Goal: Task Accomplishment & Management: Manage account settings

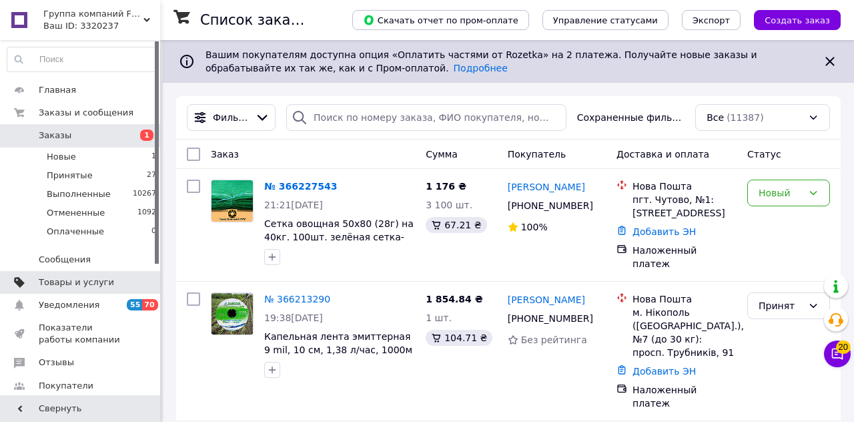
click at [101, 284] on span "Товары и услуги" at bounding box center [76, 282] width 75 height 12
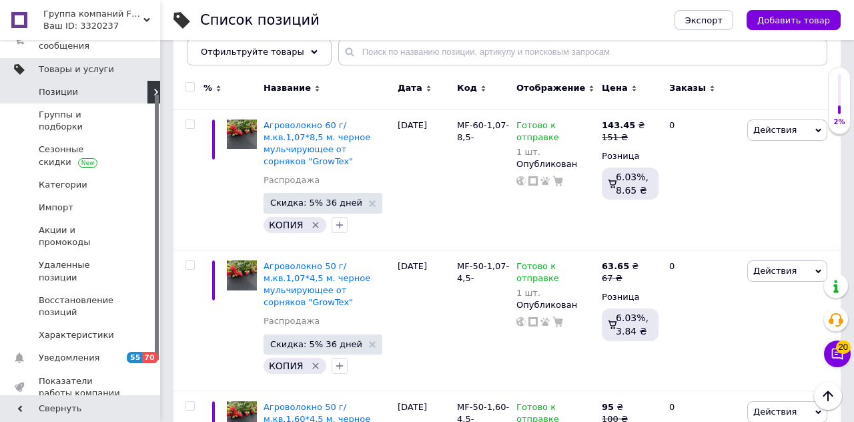
scroll to position [86, 0]
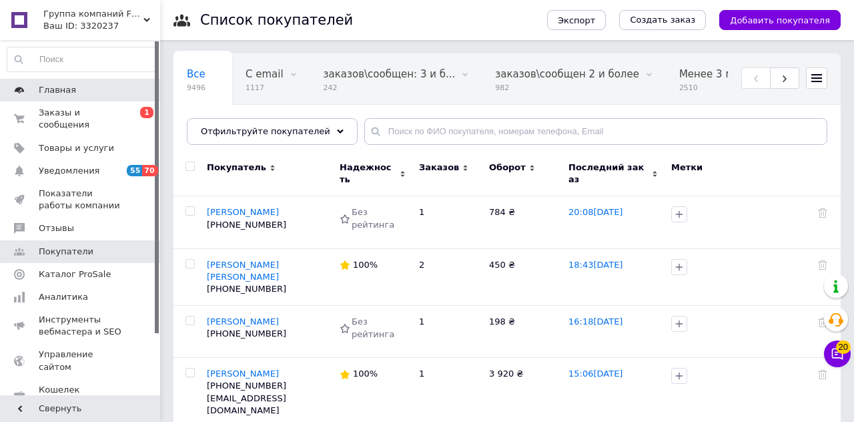
click at [84, 87] on span "Главная" at bounding box center [81, 90] width 85 height 12
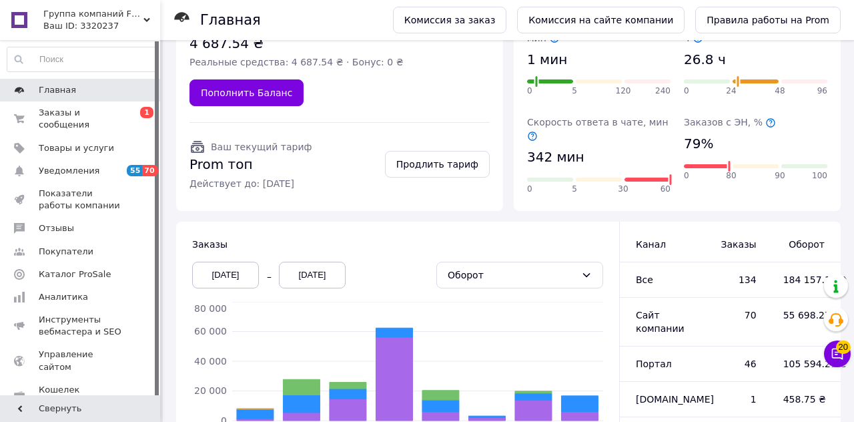
scroll to position [183, 0]
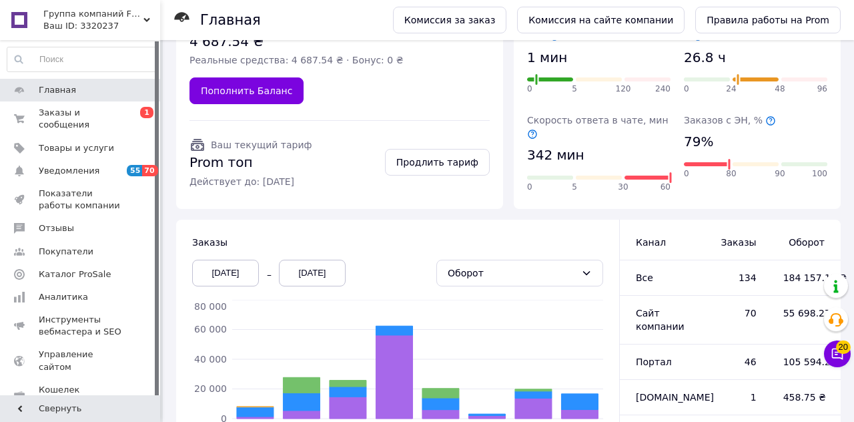
click at [235, 260] on div "05.10.2025" at bounding box center [225, 273] width 67 height 27
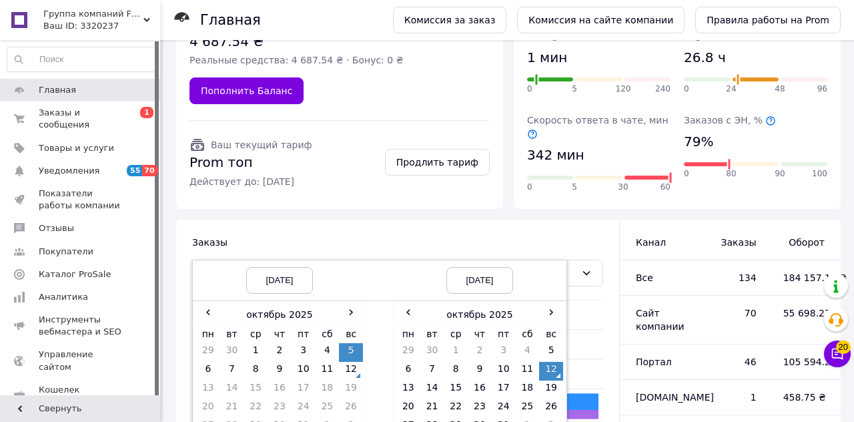
click at [480, 268] on div "12.10.2025" at bounding box center [479, 280] width 67 height 27
click at [288, 267] on div "05.10.2025" at bounding box center [279, 280] width 67 height 27
click at [292, 269] on div "05.10.2025" at bounding box center [279, 280] width 67 height 27
click at [287, 362] on td "9" at bounding box center [280, 371] width 24 height 19
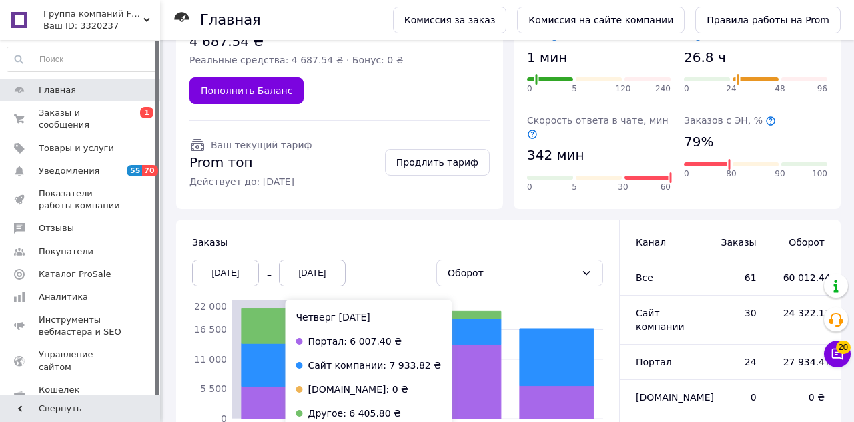
click at [484, 323] on icon at bounding box center [464, 330] width 74 height 25
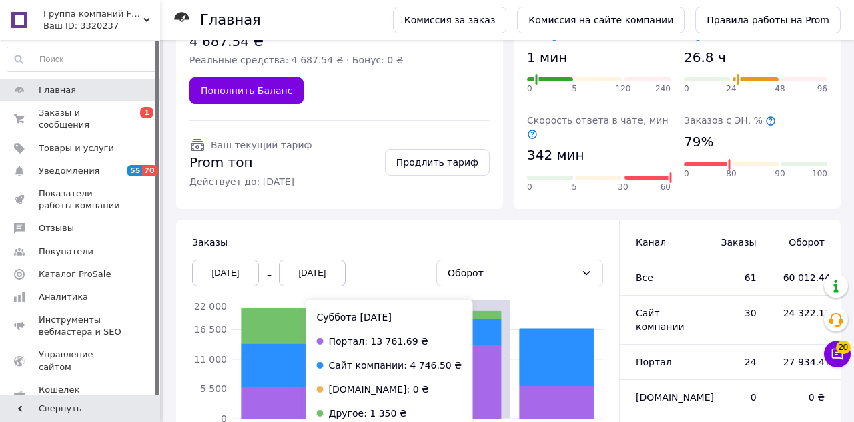
click at [284, 359] on icon at bounding box center [279, 364] width 74 height 43
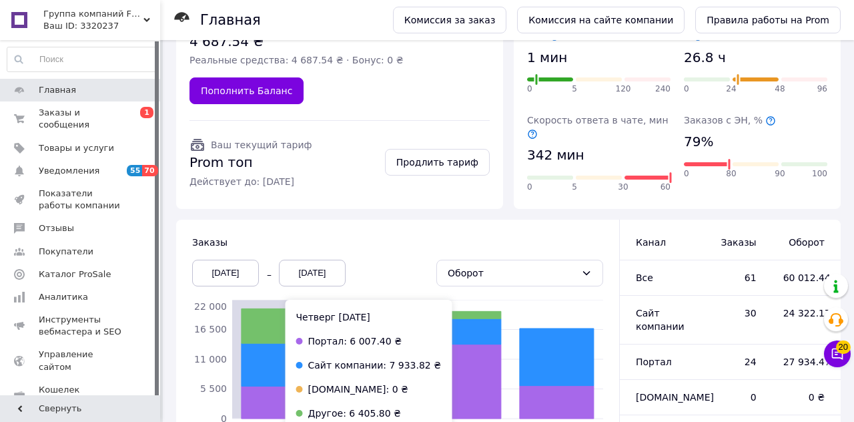
click at [472, 325] on icon at bounding box center [464, 330] width 74 height 25
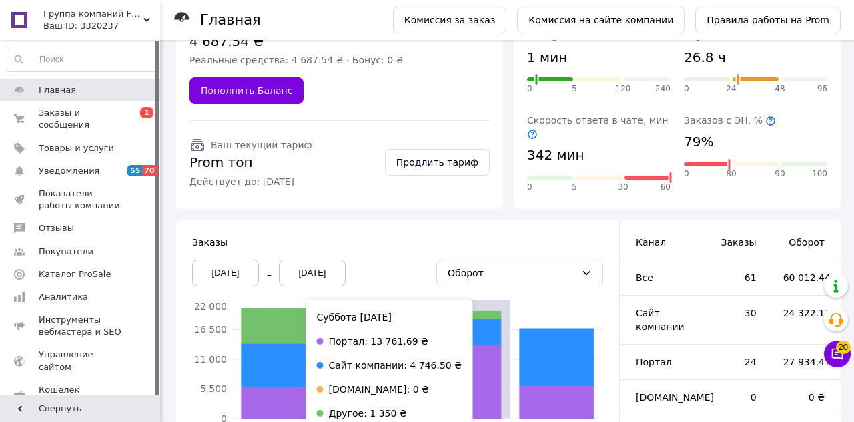
click at [284, 357] on icon at bounding box center [279, 364] width 74 height 43
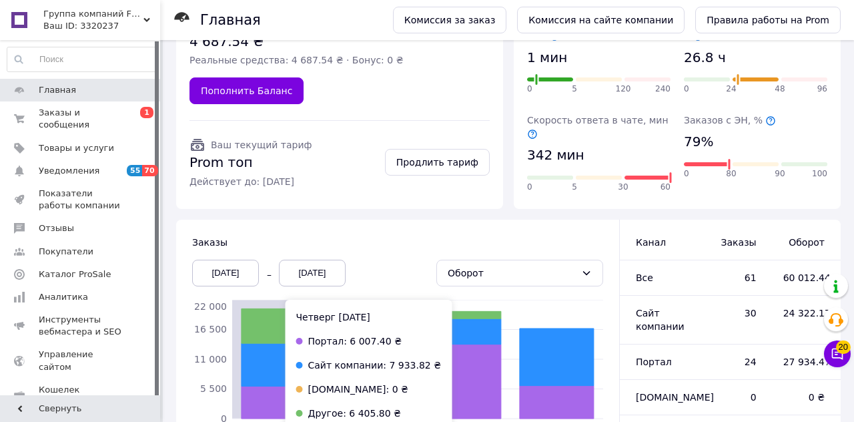
click at [468, 325] on icon at bounding box center [464, 330] width 74 height 25
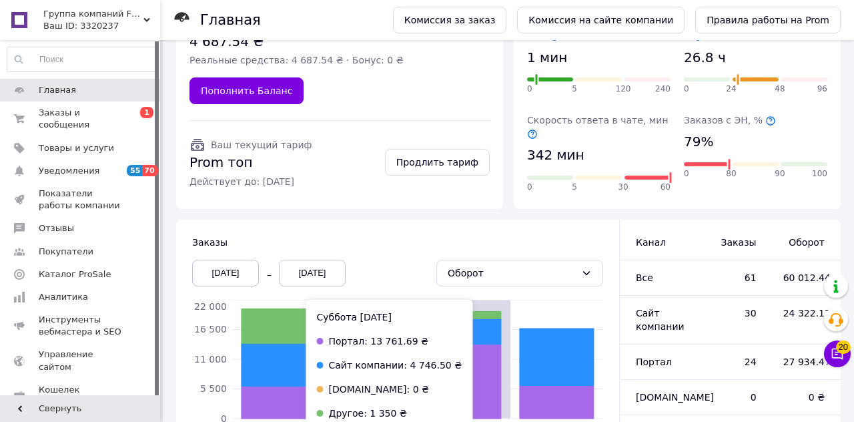
click at [562, 356] on icon at bounding box center [557, 356] width 74 height 57
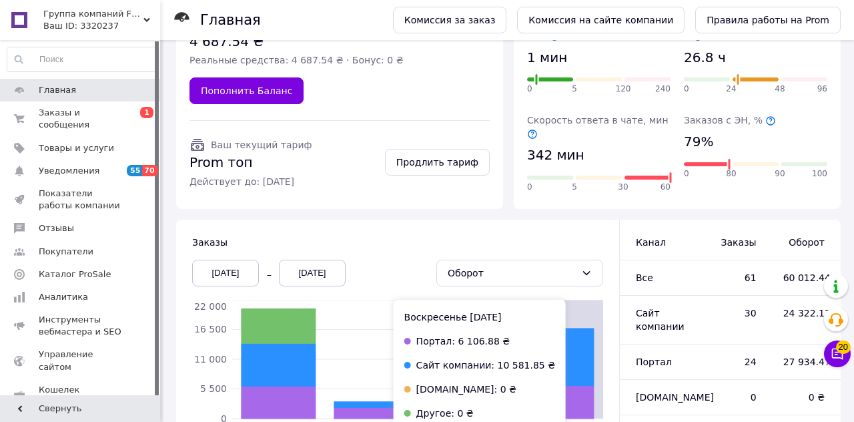
click at [370, 407] on icon at bounding box center [371, 412] width 74 height 11
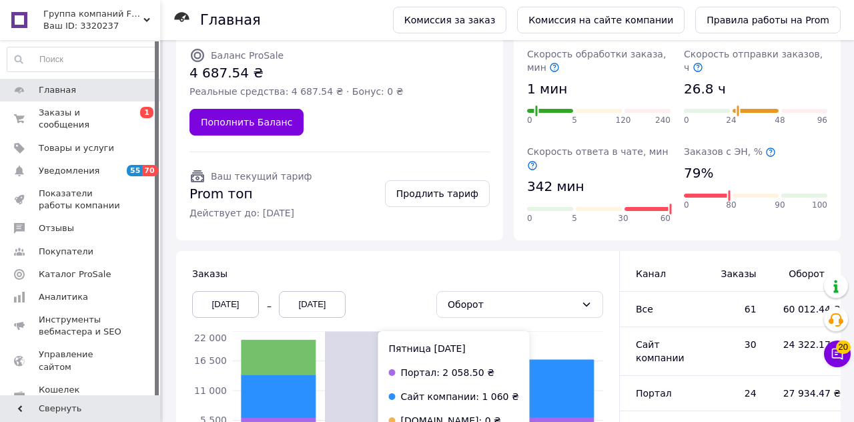
scroll to position [147, 0]
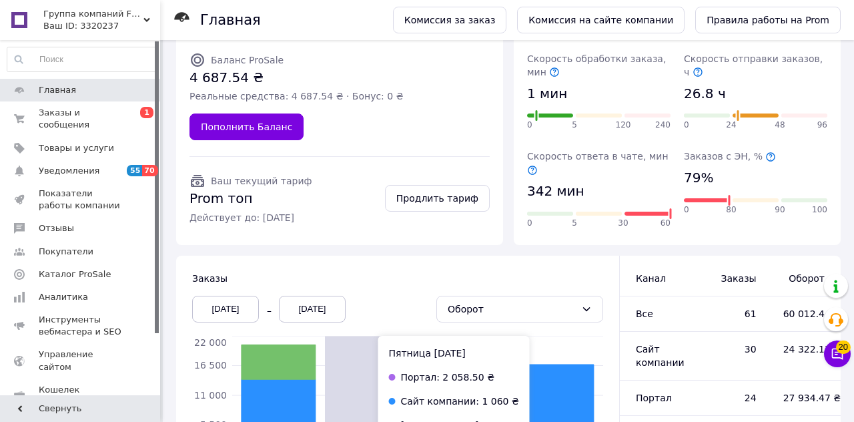
click at [241, 300] on div "09.10.2025" at bounding box center [225, 309] width 67 height 27
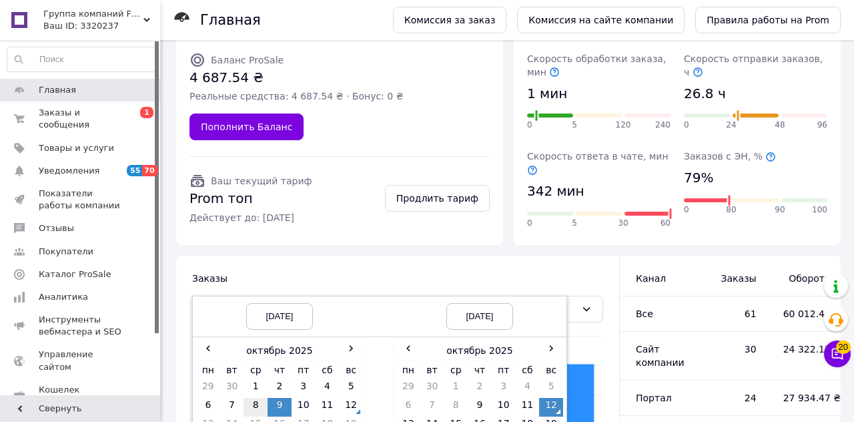
click at [256, 398] on td "8" at bounding box center [256, 407] width 24 height 19
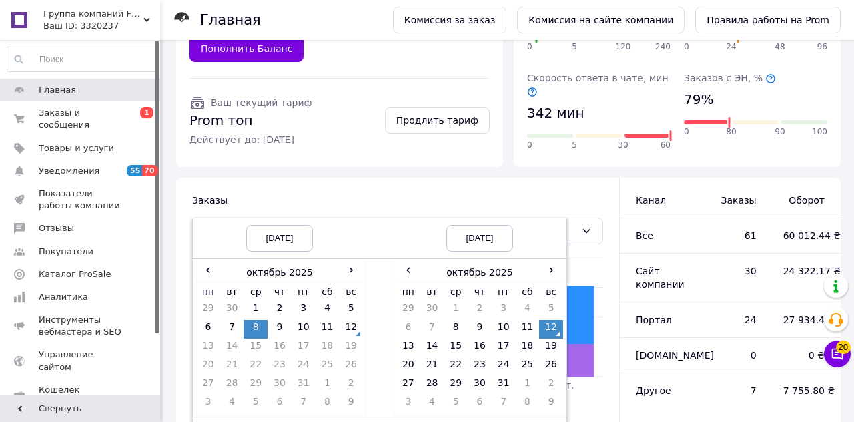
scroll to position [228, 0]
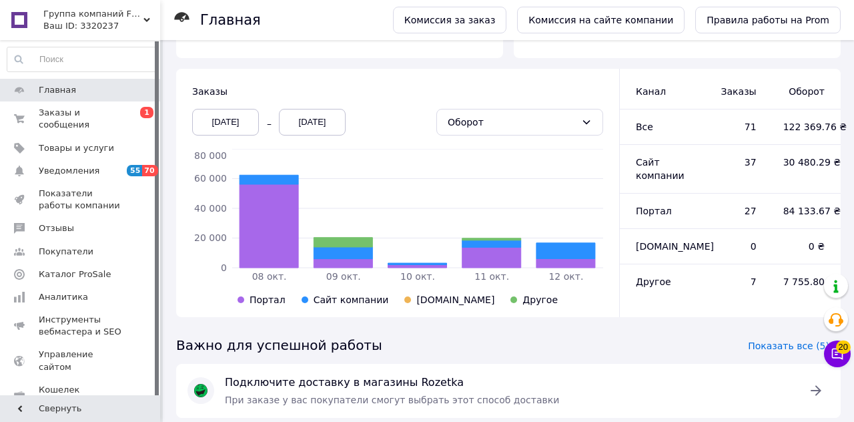
scroll to position [331, 0]
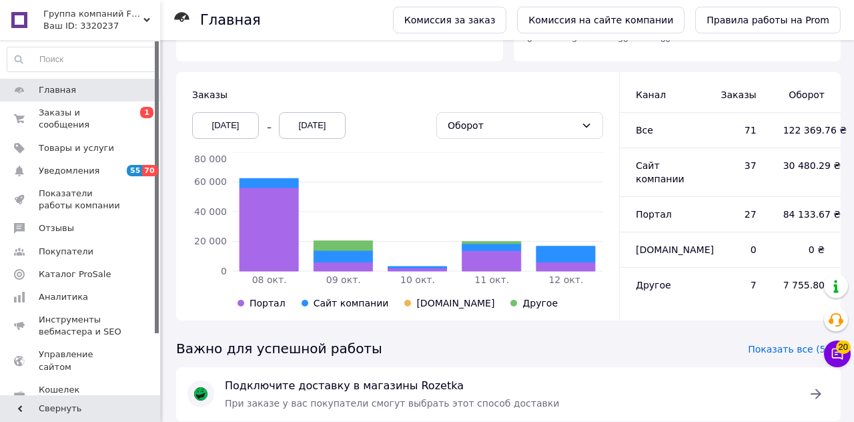
click at [275, 178] on icon at bounding box center [269, 182] width 59 height 9
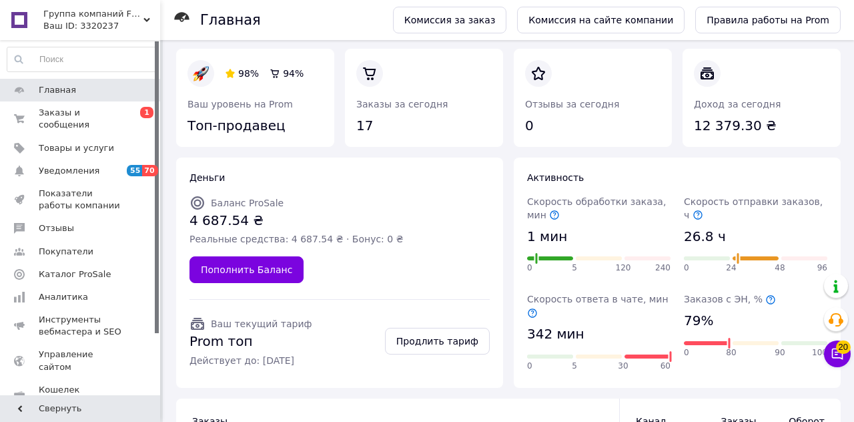
scroll to position [0, 0]
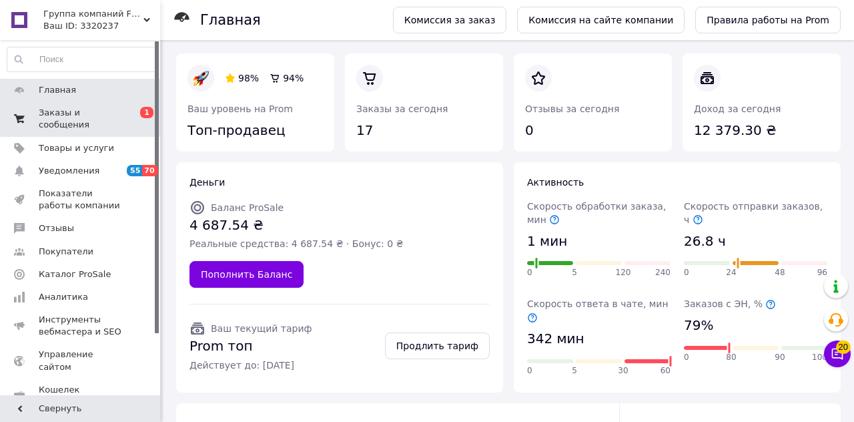
click at [89, 120] on span "Заказы и сообщения" at bounding box center [81, 119] width 85 height 24
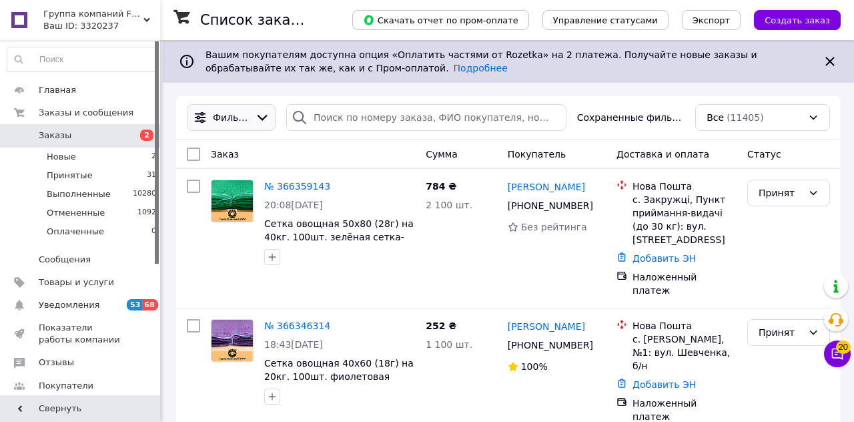
click at [270, 119] on icon at bounding box center [262, 117] width 15 height 15
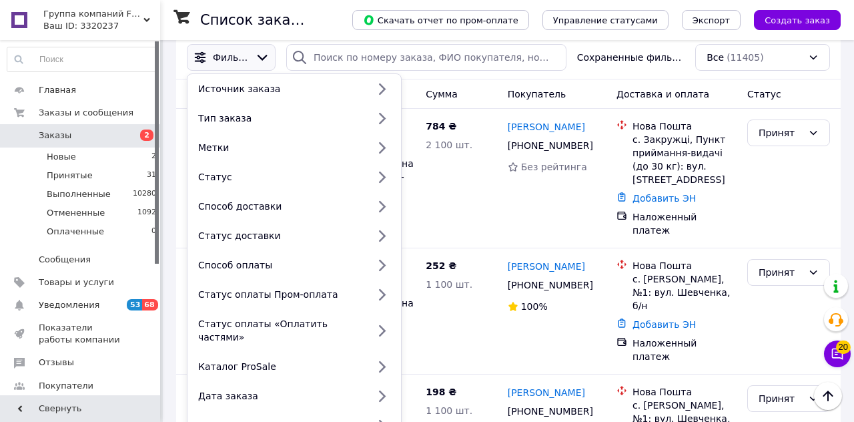
scroll to position [59, 0]
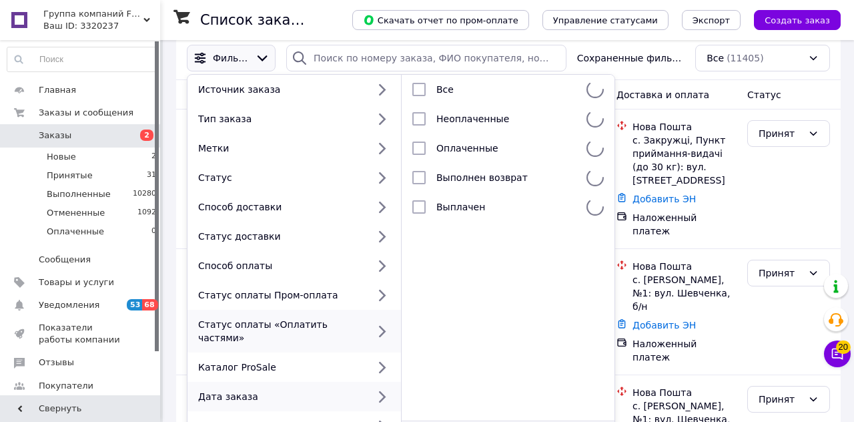
click at [384, 388] on icon at bounding box center [381, 396] width 17 height 17
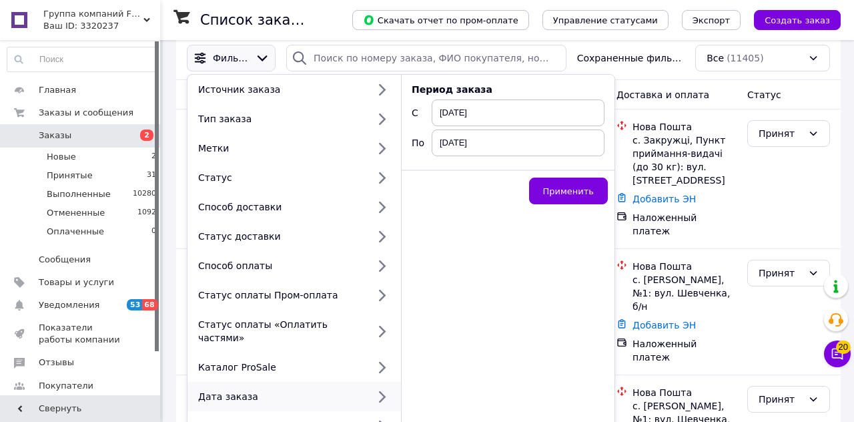
click at [506, 118] on span "12.10.2025" at bounding box center [518, 112] width 173 height 27
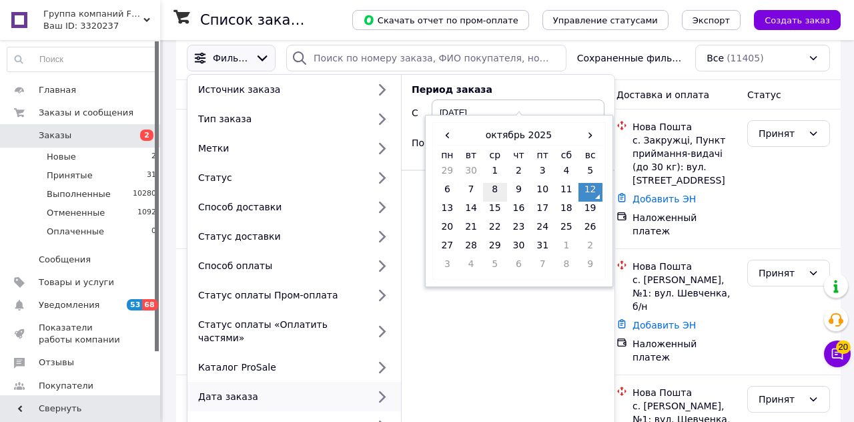
click at [502, 189] on td "8" at bounding box center [495, 192] width 24 height 19
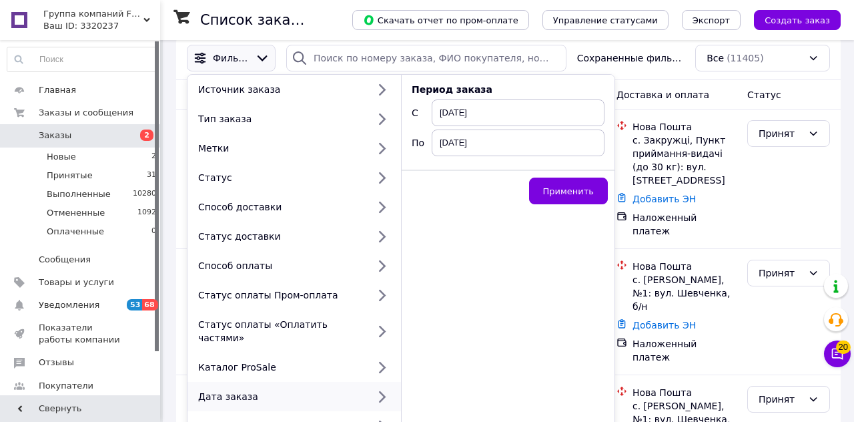
click at [500, 142] on span "12.10.2025" at bounding box center [518, 142] width 173 height 27
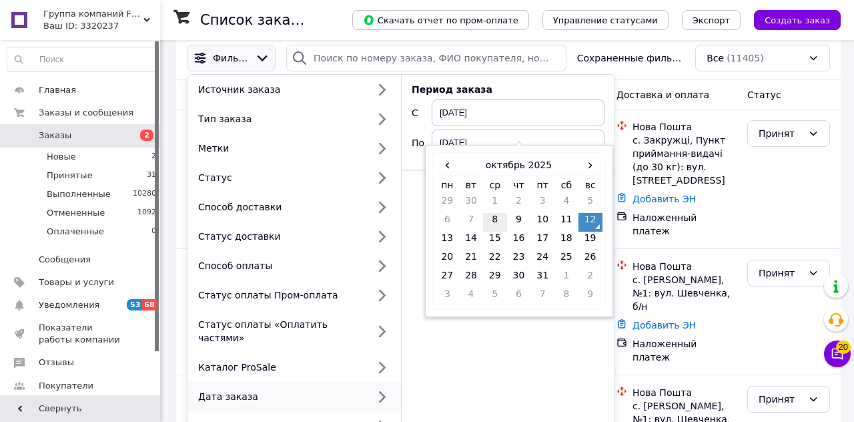
click at [502, 220] on td "8" at bounding box center [495, 222] width 24 height 19
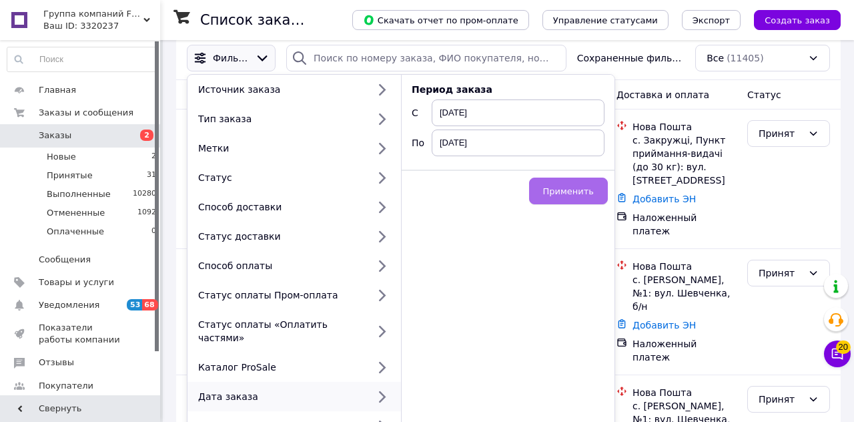
click at [585, 195] on button "Применить" at bounding box center [568, 190] width 79 height 27
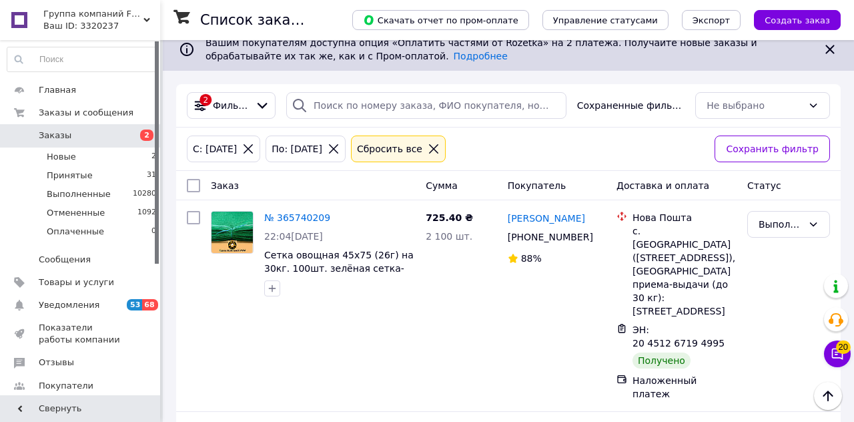
scroll to position [11, 0]
click at [270, 105] on icon at bounding box center [262, 106] width 15 height 15
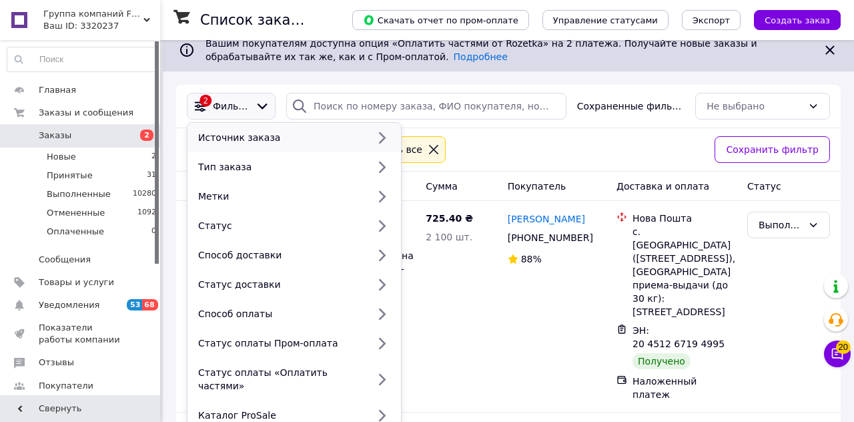
click at [389, 139] on icon at bounding box center [381, 137] width 17 height 17
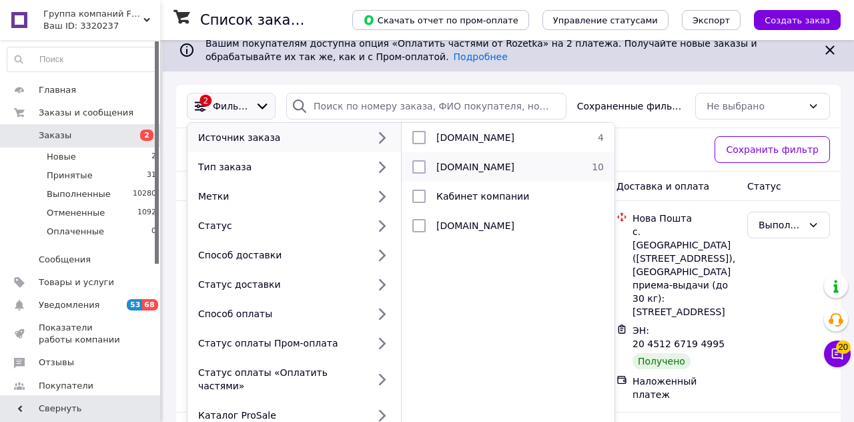
click at [455, 167] on span "fvm.com.ua" at bounding box center [475, 166] width 78 height 11
checkbox input "true"
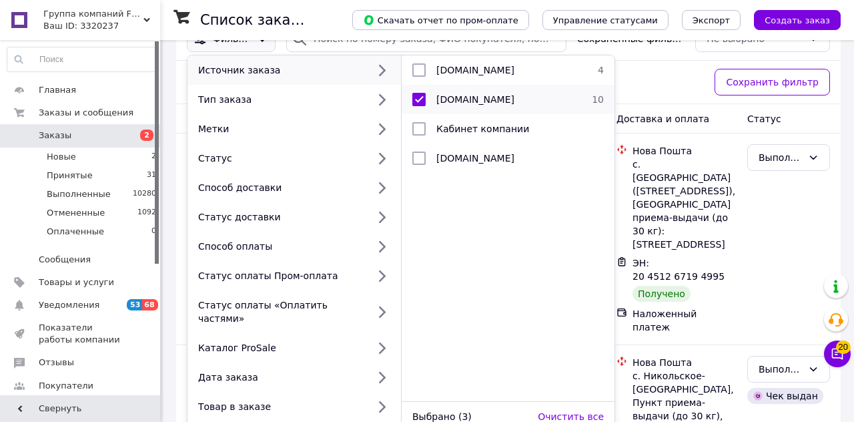
scroll to position [81, 0]
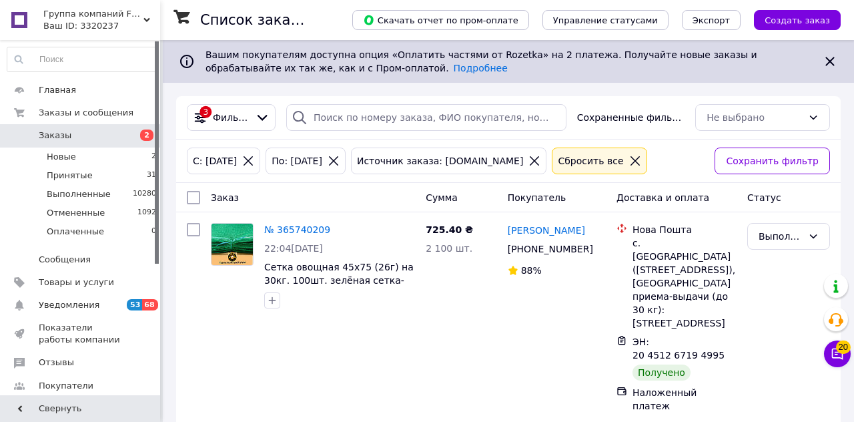
click at [235, 163] on div "С: 08.10.2025" at bounding box center [214, 160] width 49 height 15
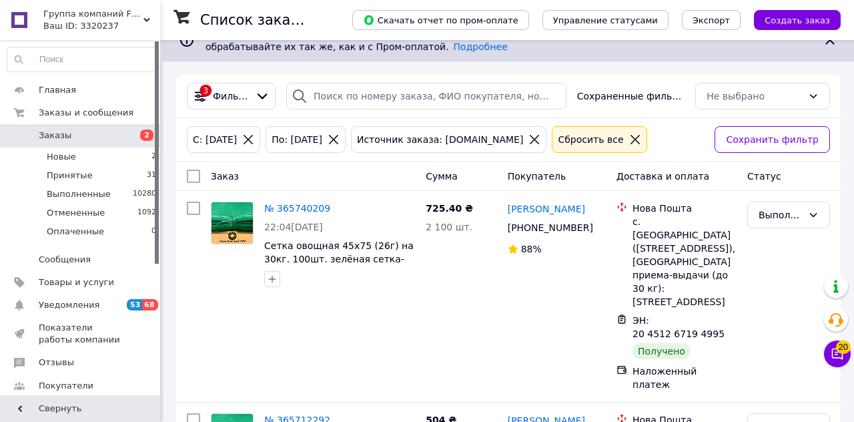
scroll to position [29, 0]
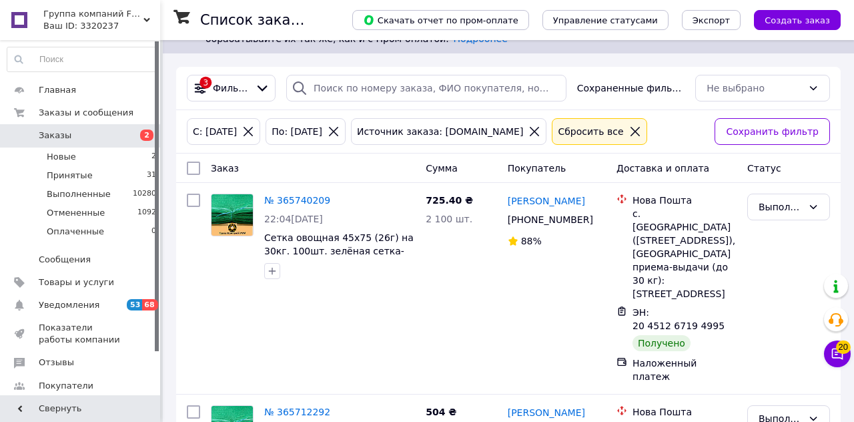
click at [240, 136] on div "С: 08.10.2025" at bounding box center [214, 131] width 49 height 15
click at [240, 130] on div "С: 08.10.2025" at bounding box center [214, 131] width 49 height 15
click at [254, 131] on icon at bounding box center [248, 131] width 12 height 12
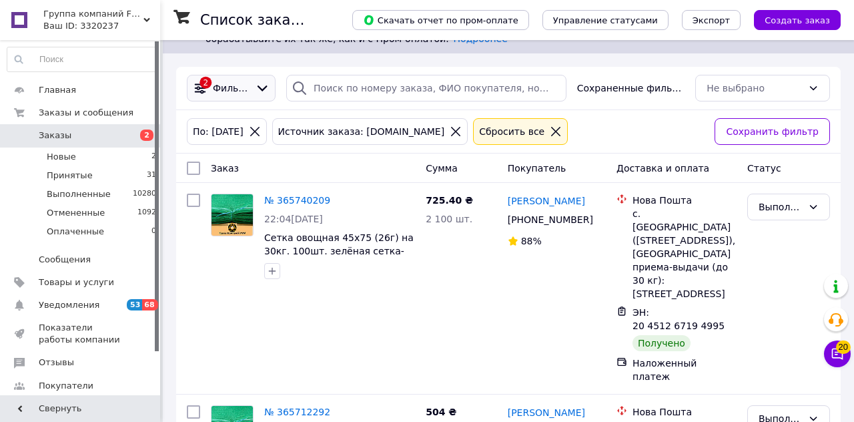
click at [270, 95] on icon at bounding box center [262, 88] width 15 height 15
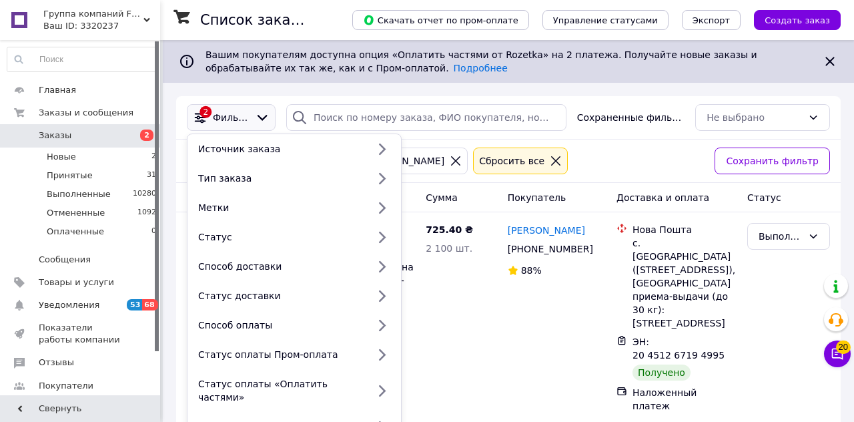
click at [267, 118] on icon at bounding box center [263, 118] width 10 height 6
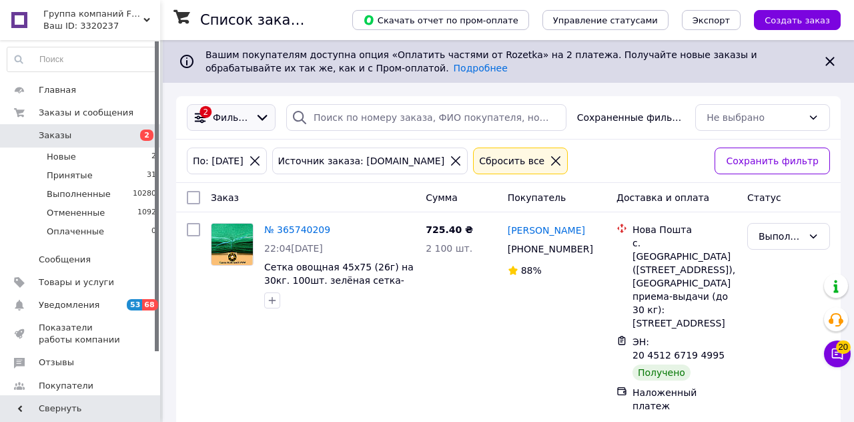
click at [268, 119] on icon at bounding box center [262, 117] width 15 height 15
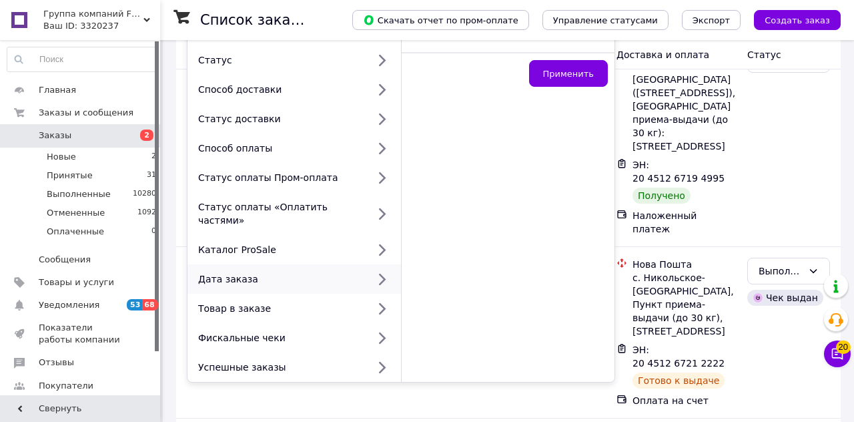
scroll to position [178, 0]
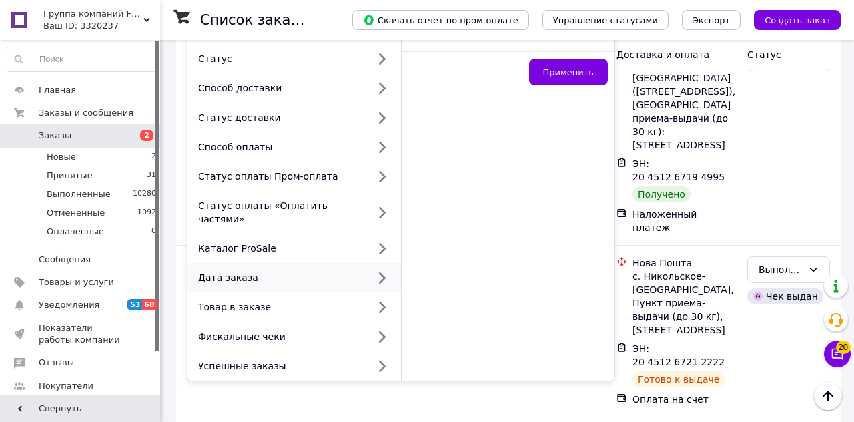
click at [306, 271] on div "Дата заказа" at bounding box center [280, 277] width 175 height 13
click at [385, 269] on icon at bounding box center [381, 277] width 17 height 17
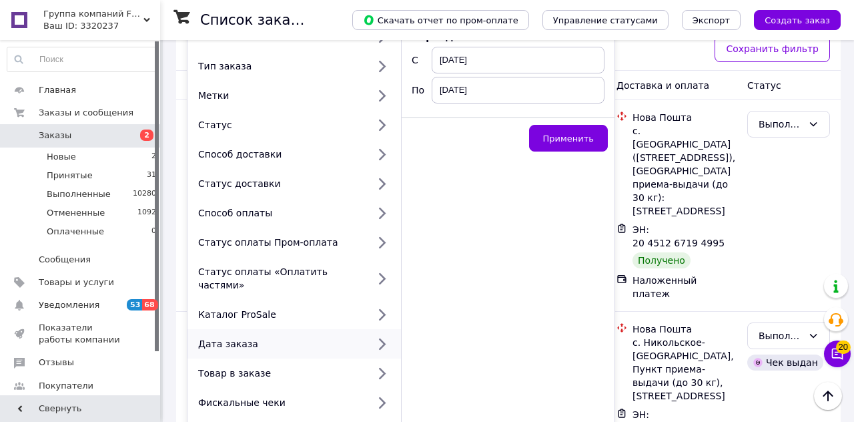
scroll to position [113, 0]
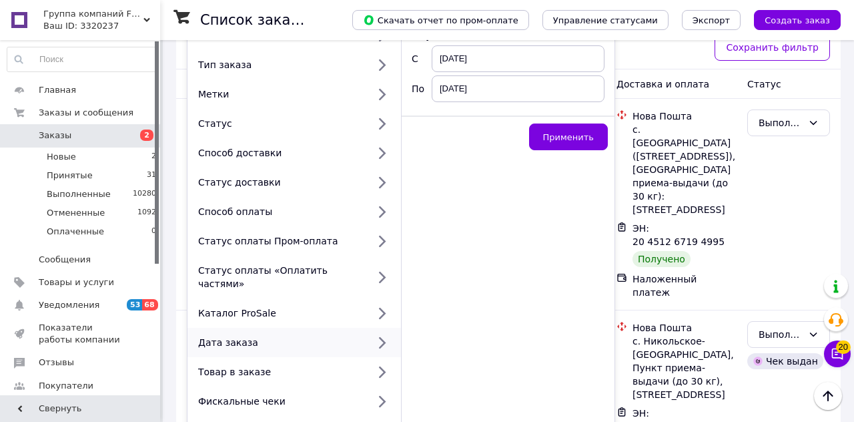
click at [376, 334] on icon at bounding box center [381, 342] width 17 height 17
click at [508, 65] on span "12.10.2025" at bounding box center [518, 58] width 173 height 27
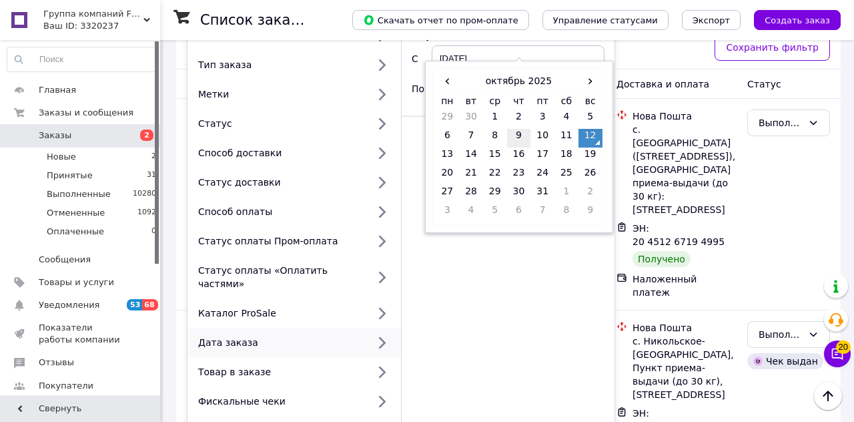
click at [518, 130] on td "9" at bounding box center [519, 138] width 24 height 19
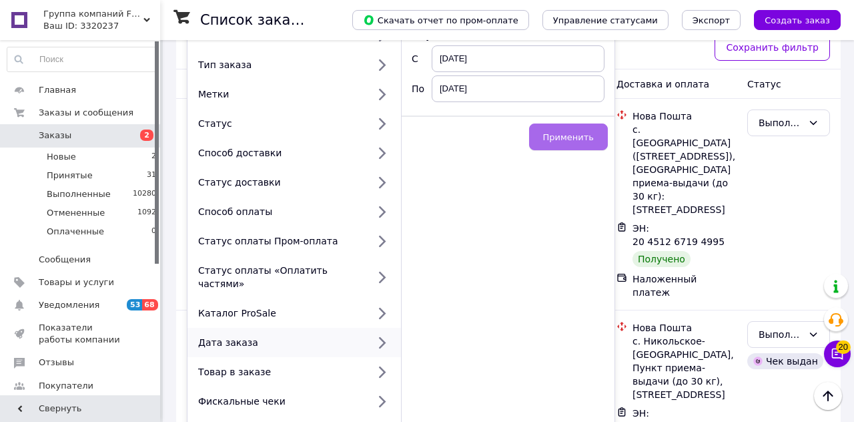
click at [581, 132] on span "Применить" at bounding box center [568, 137] width 51 height 10
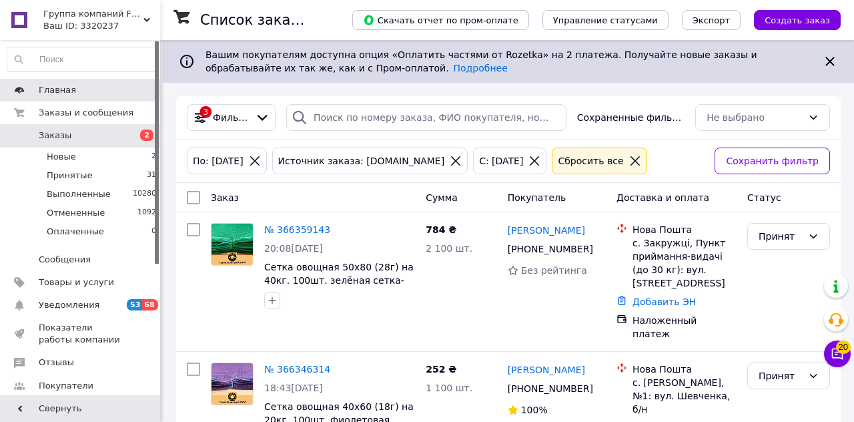
click at [87, 96] on link "Главная" at bounding box center [82, 90] width 164 height 23
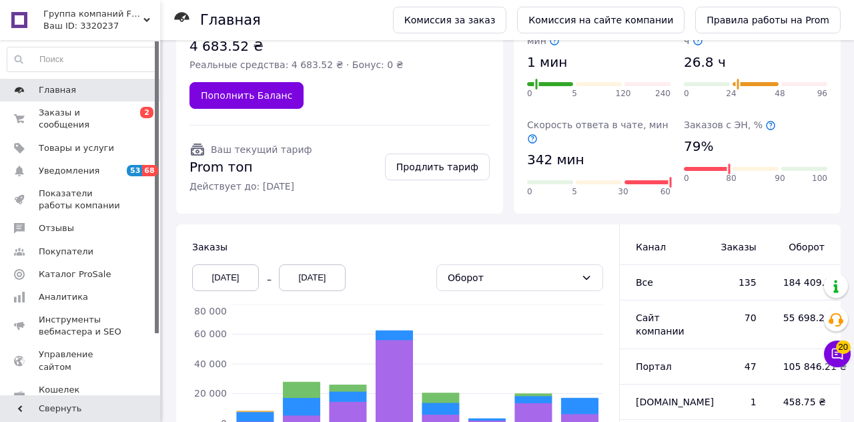
scroll to position [177, 0]
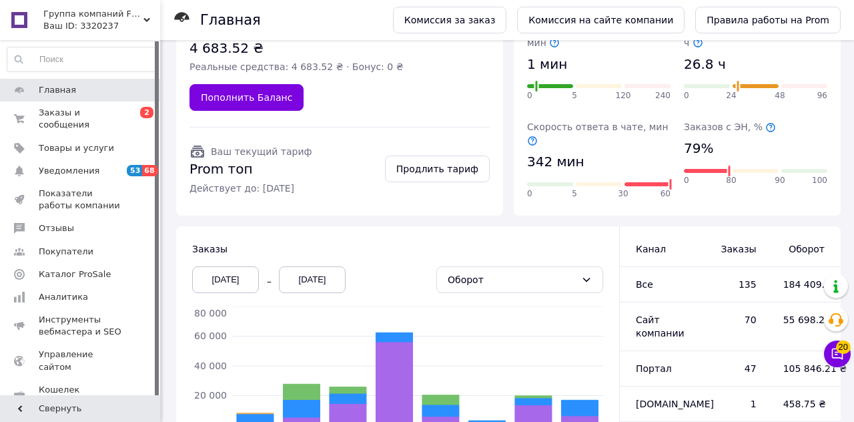
click at [236, 269] on div "05.10.2025" at bounding box center [225, 279] width 67 height 27
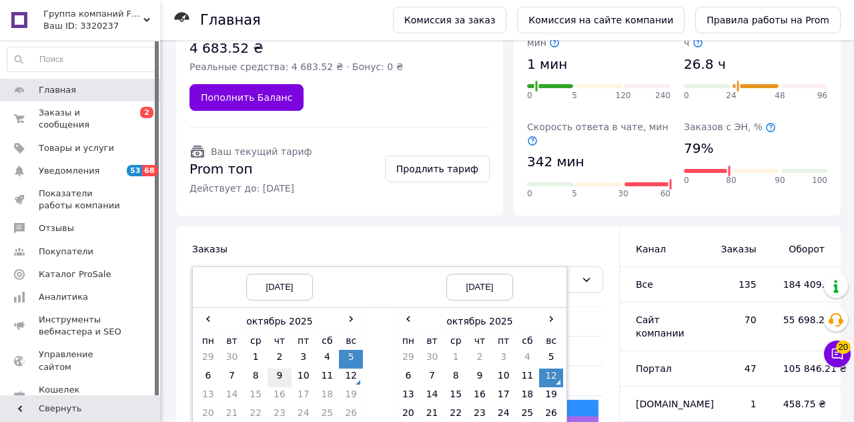
click at [280, 368] on td "9" at bounding box center [280, 377] width 24 height 19
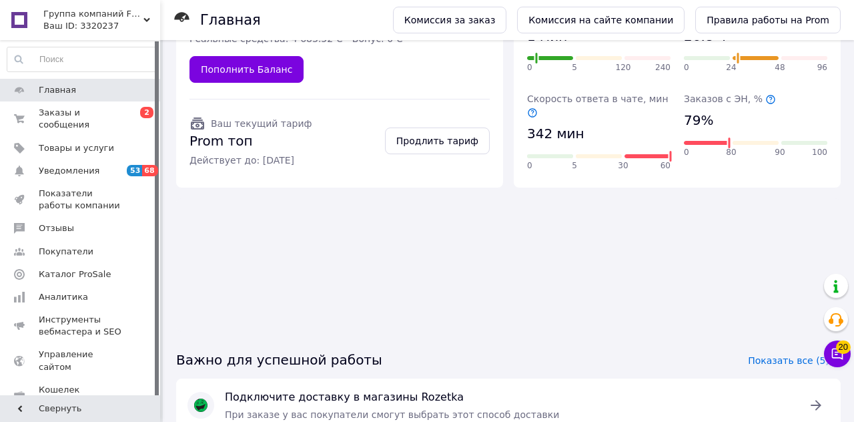
scroll to position [234, 0]
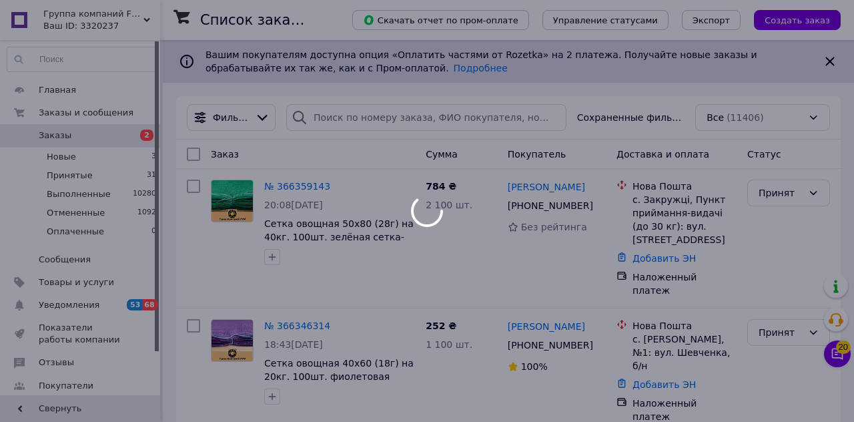
scroll to position [59, 0]
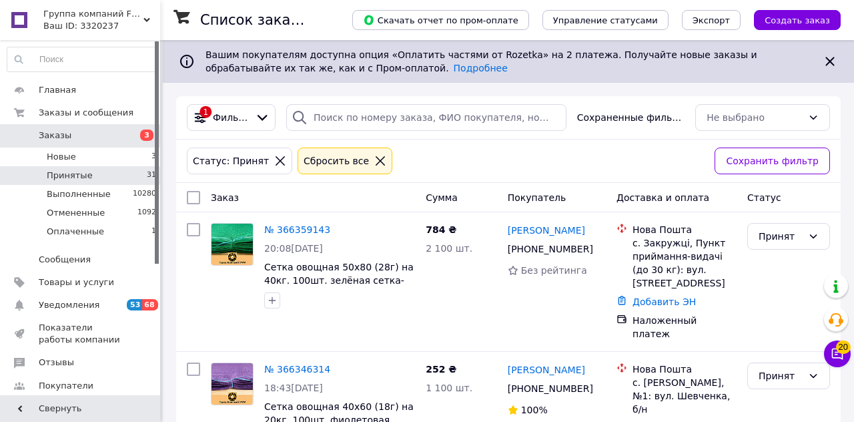
click at [372, 161] on div at bounding box center [380, 161] width 17 height 12
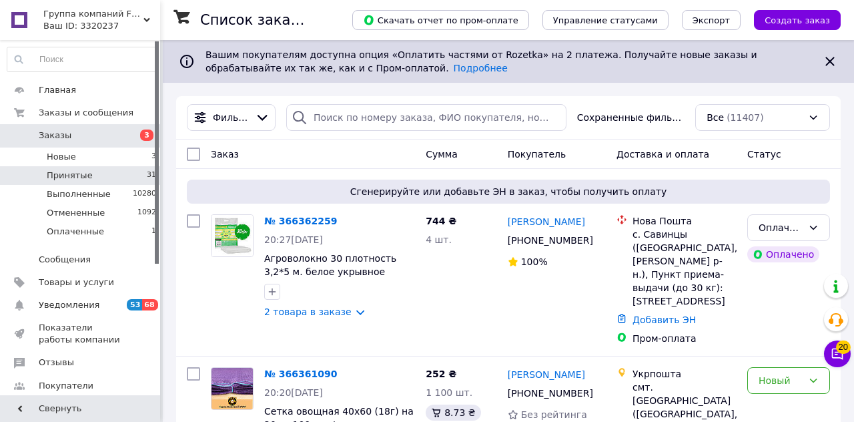
click at [148, 8] on div "Группа компаний FVM Ваш ID: 3320237" at bounding box center [99, 20] width 121 height 40
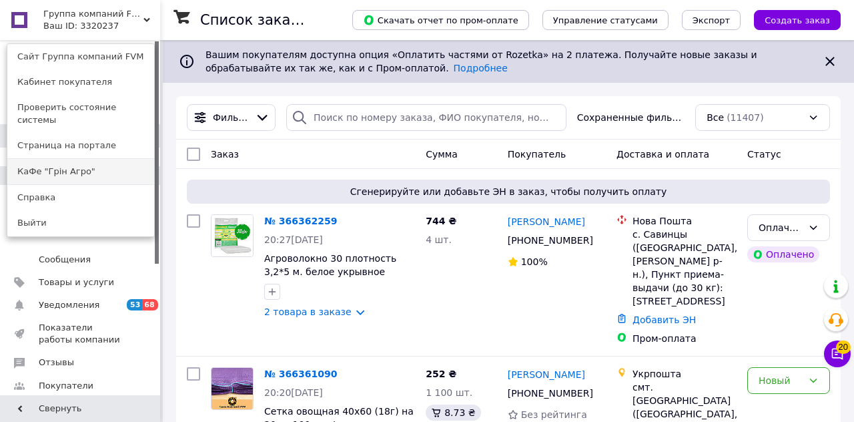
click at [123, 161] on link "КаФе "Грін Агро"" at bounding box center [80, 171] width 147 height 25
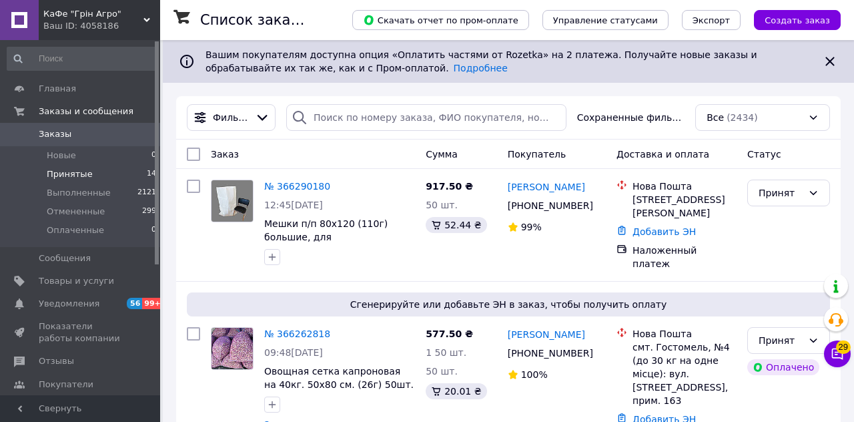
click at [123, 169] on li "Принятые 14" at bounding box center [82, 174] width 164 height 19
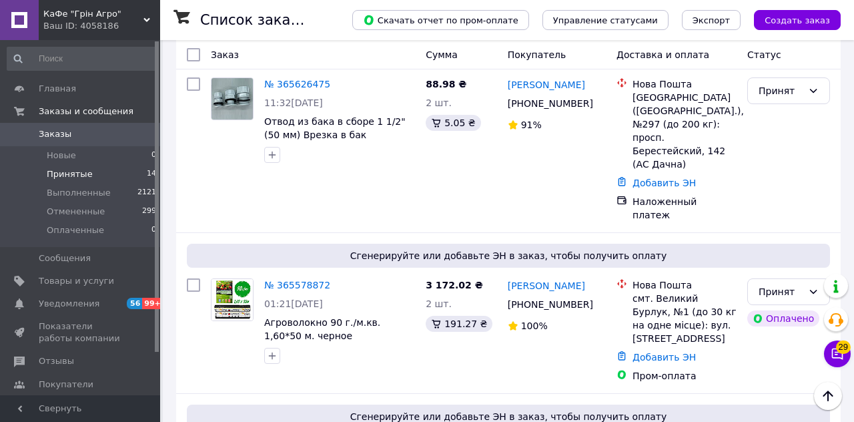
scroll to position [1762, 0]
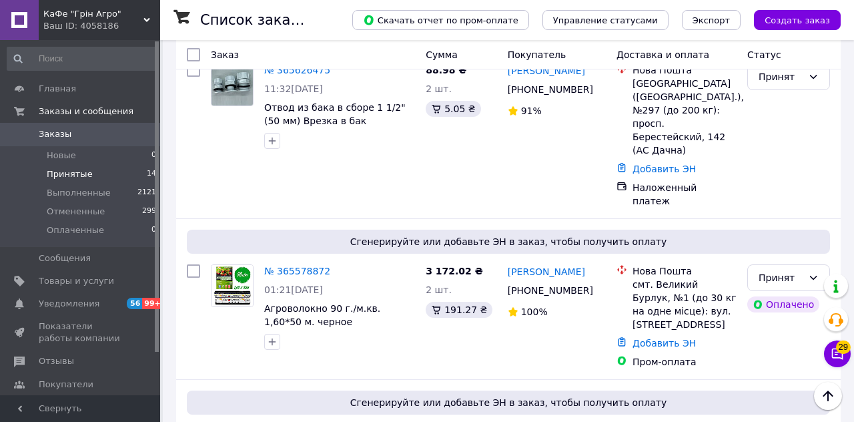
click at [117, 174] on li "Принятые 14" at bounding box center [82, 174] width 164 height 19
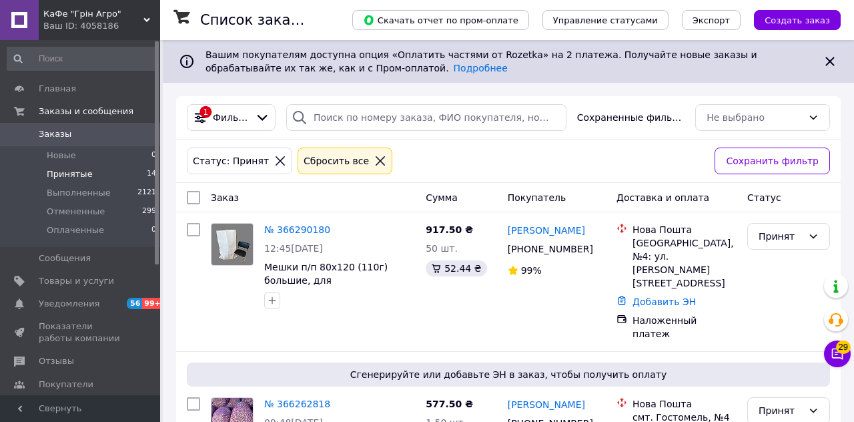
click at [151, 21] on div "Ваш ID: 4058186" at bounding box center [101, 26] width 117 height 12
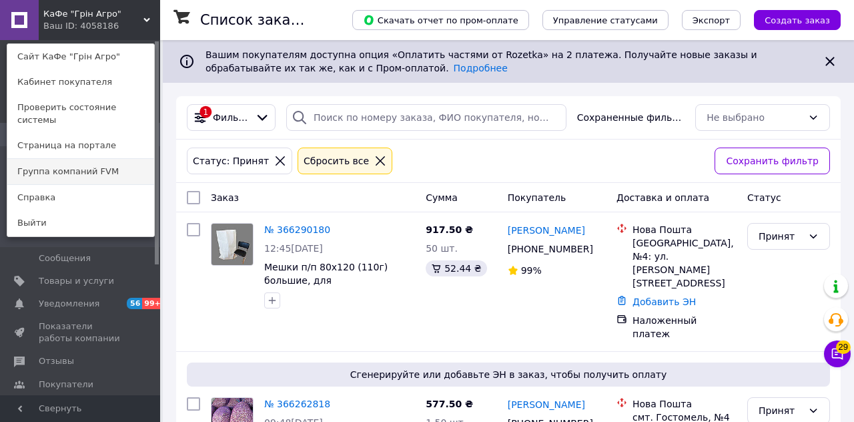
click at [121, 163] on link "Группа компаний FVM" at bounding box center [80, 171] width 147 height 25
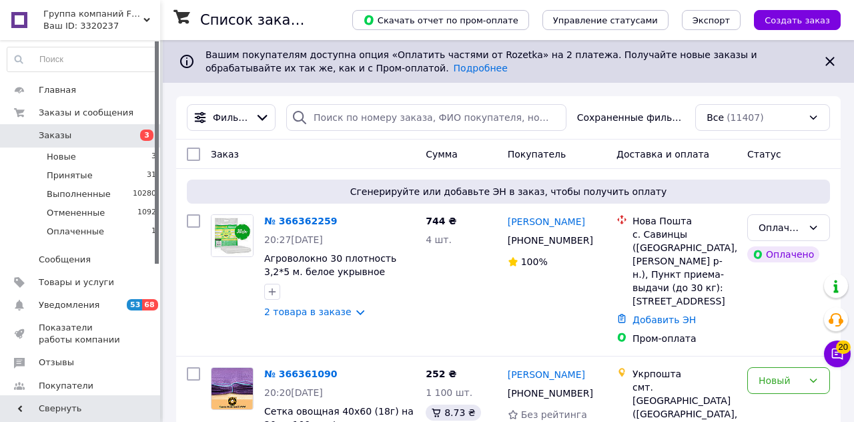
click at [145, 21] on use at bounding box center [146, 20] width 7 height 4
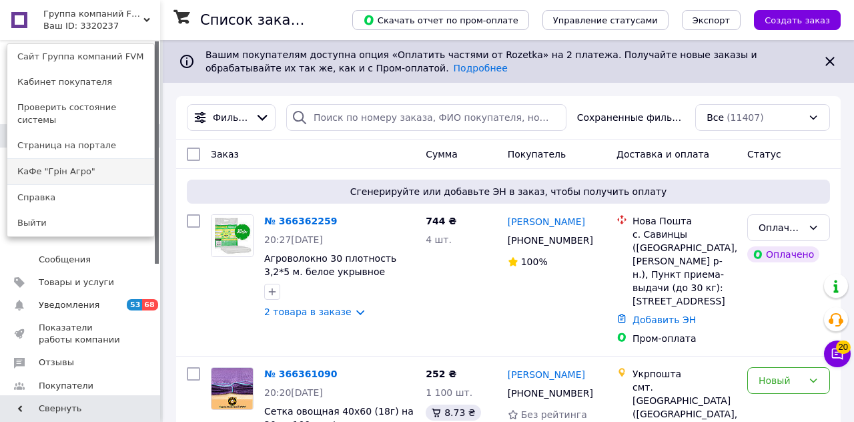
click at [117, 161] on link "КаФе "Грін Агро"" at bounding box center [80, 171] width 147 height 25
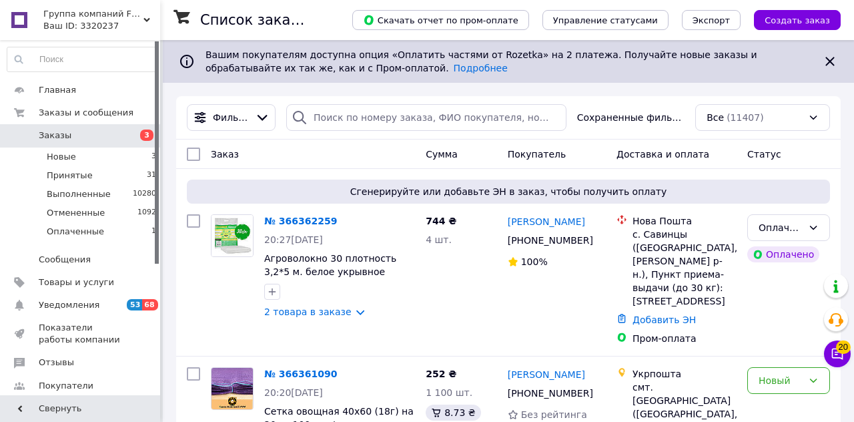
click at [149, 12] on div "Группа компаний FVM Ваш ID: 3320237" at bounding box center [99, 20] width 121 height 40
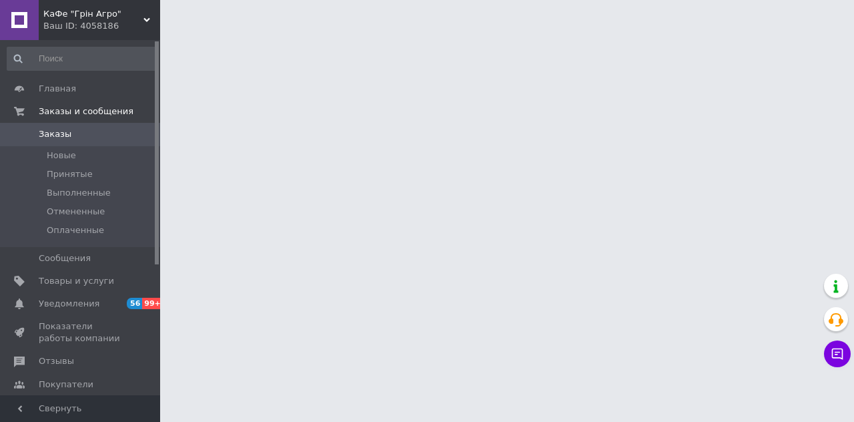
click at [153, 25] on div "Ваш ID: 4058186" at bounding box center [101, 26] width 117 height 12
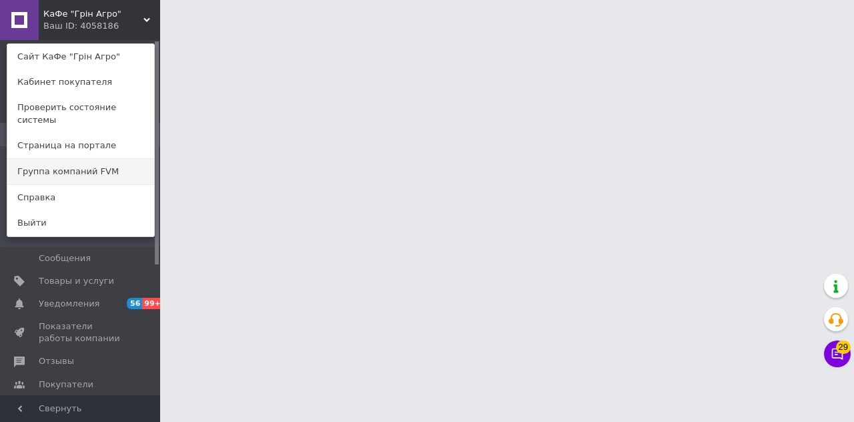
click at [117, 159] on link "Группа компаний FVM" at bounding box center [80, 171] width 147 height 25
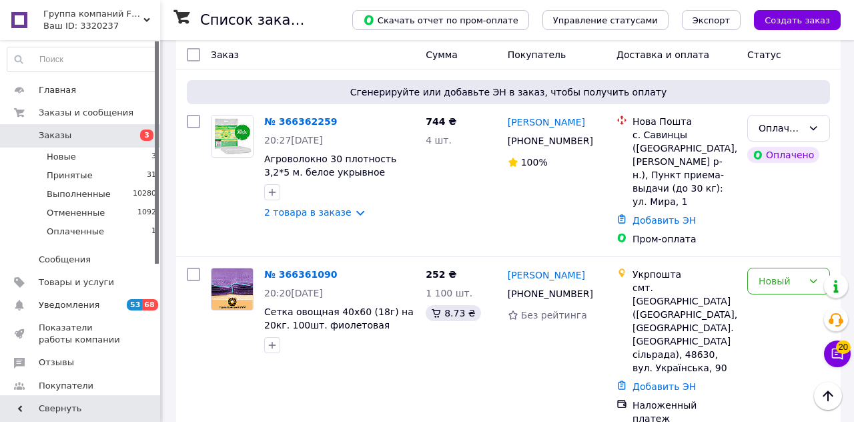
scroll to position [95, 0]
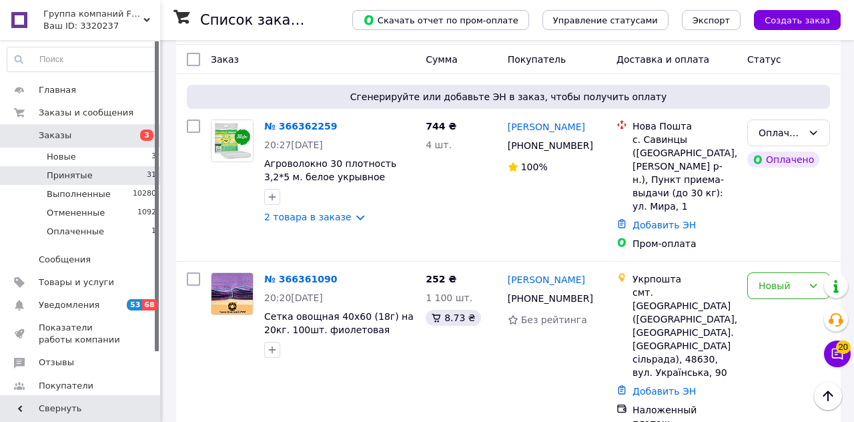
click at [147, 173] on span "31" at bounding box center [151, 175] width 9 height 12
